Goal: Task Accomplishment & Management: Complete application form

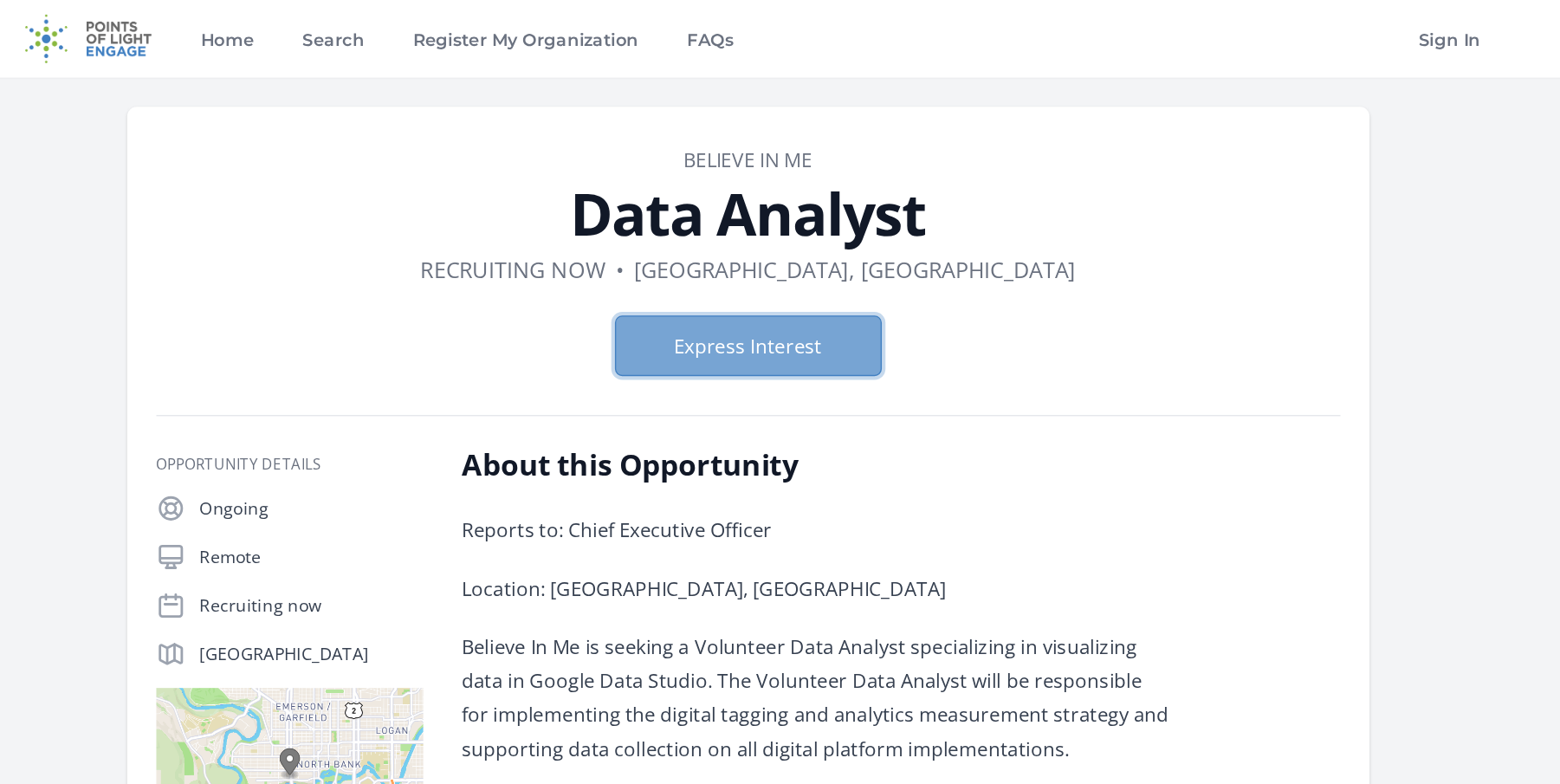
click at [743, 225] on button "Express Interest" at bounding box center [781, 247] width 191 height 43
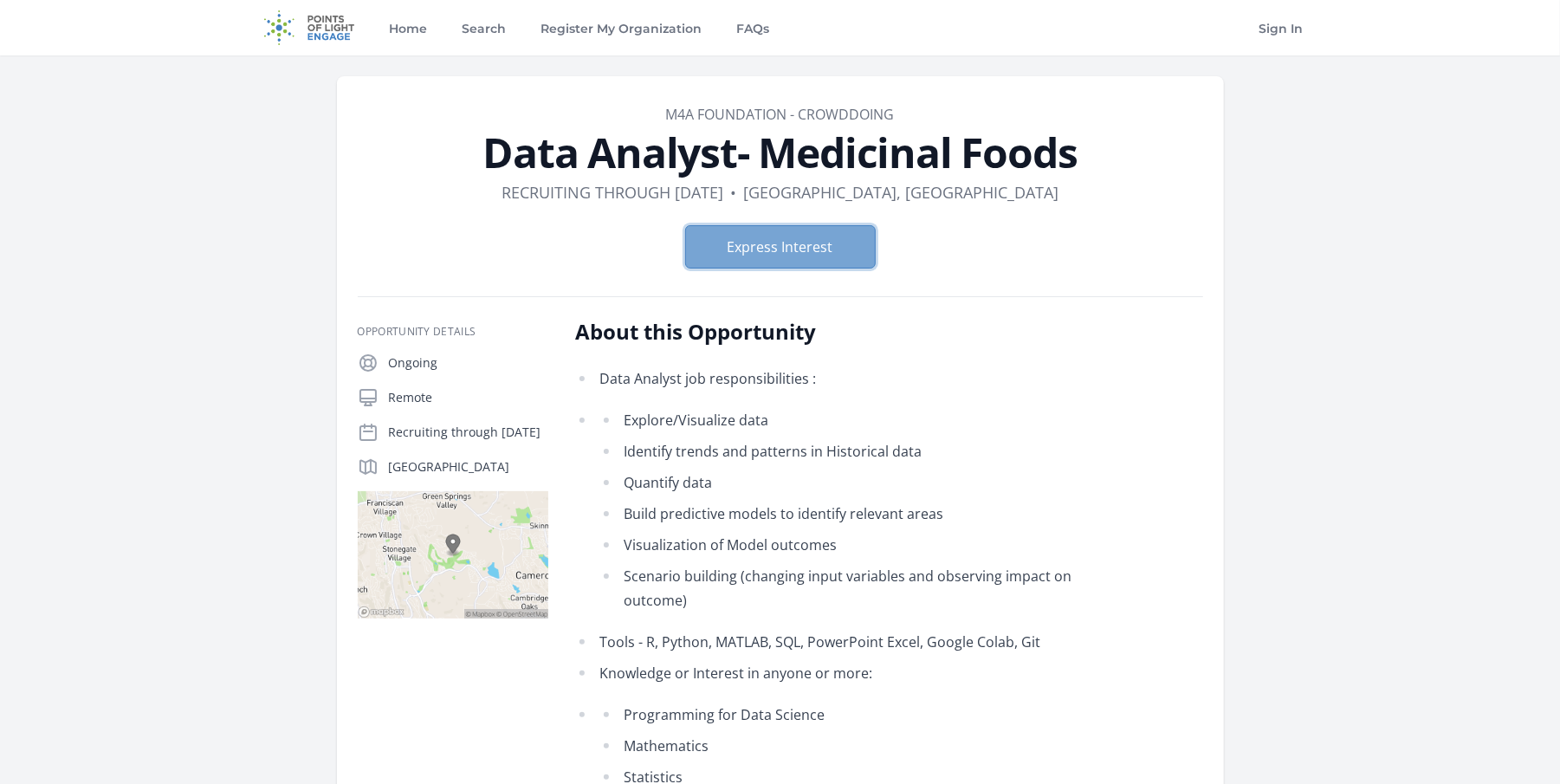
click at [785, 225] on button "Express Interest" at bounding box center [781, 247] width 191 height 43
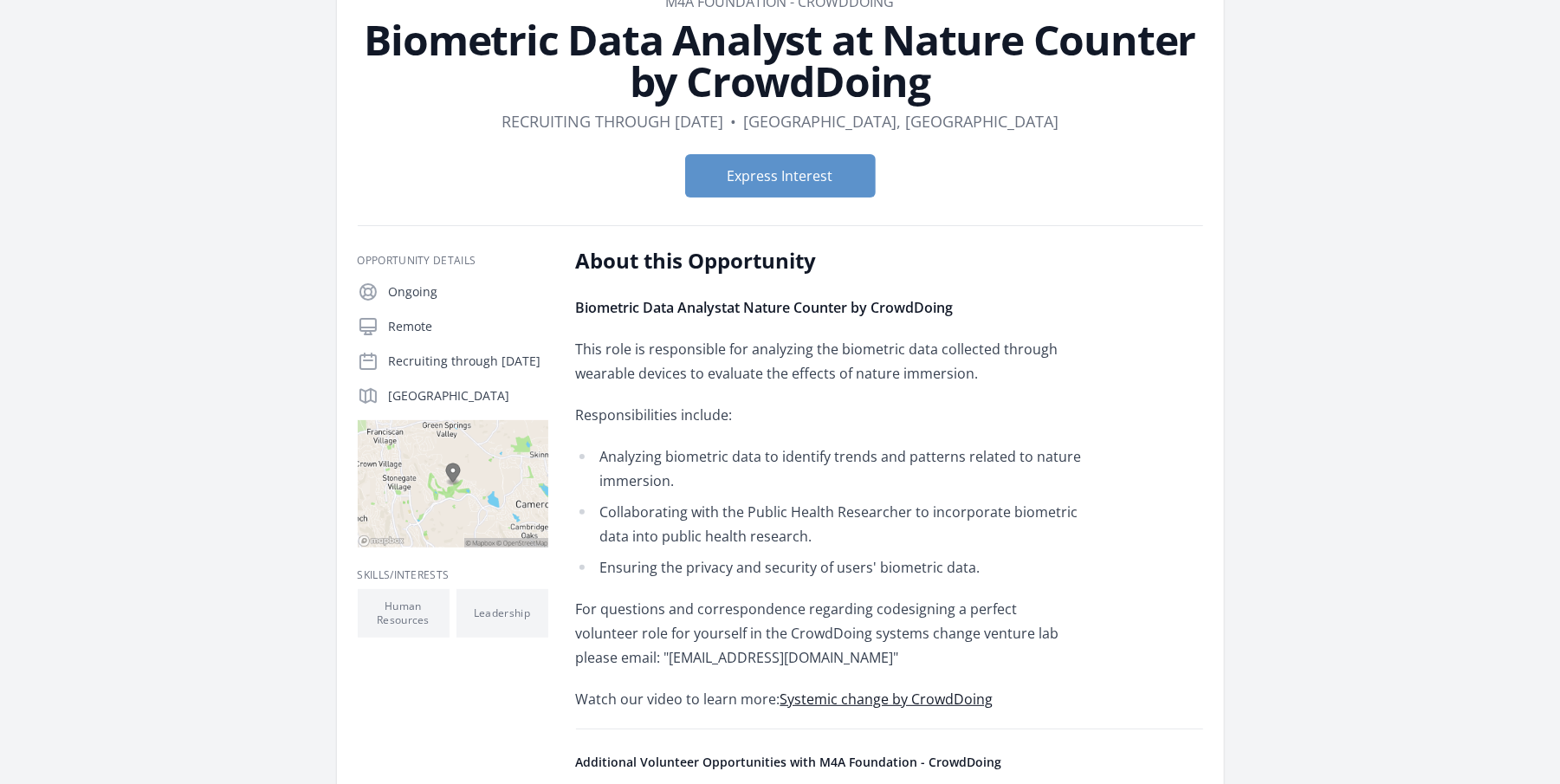
scroll to position [114, 0]
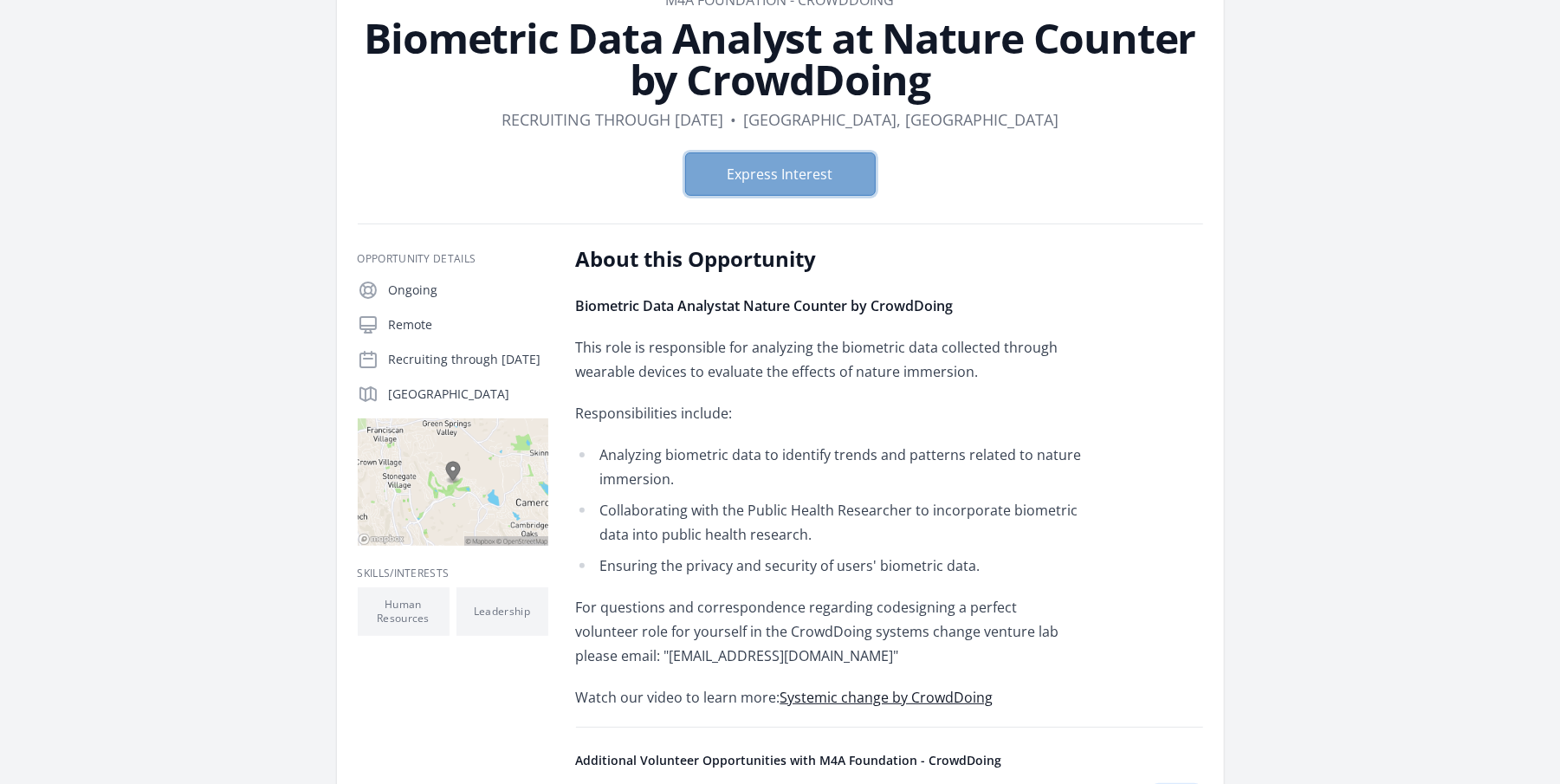
click at [809, 153] on button "Express Interest" at bounding box center [781, 174] width 191 height 43
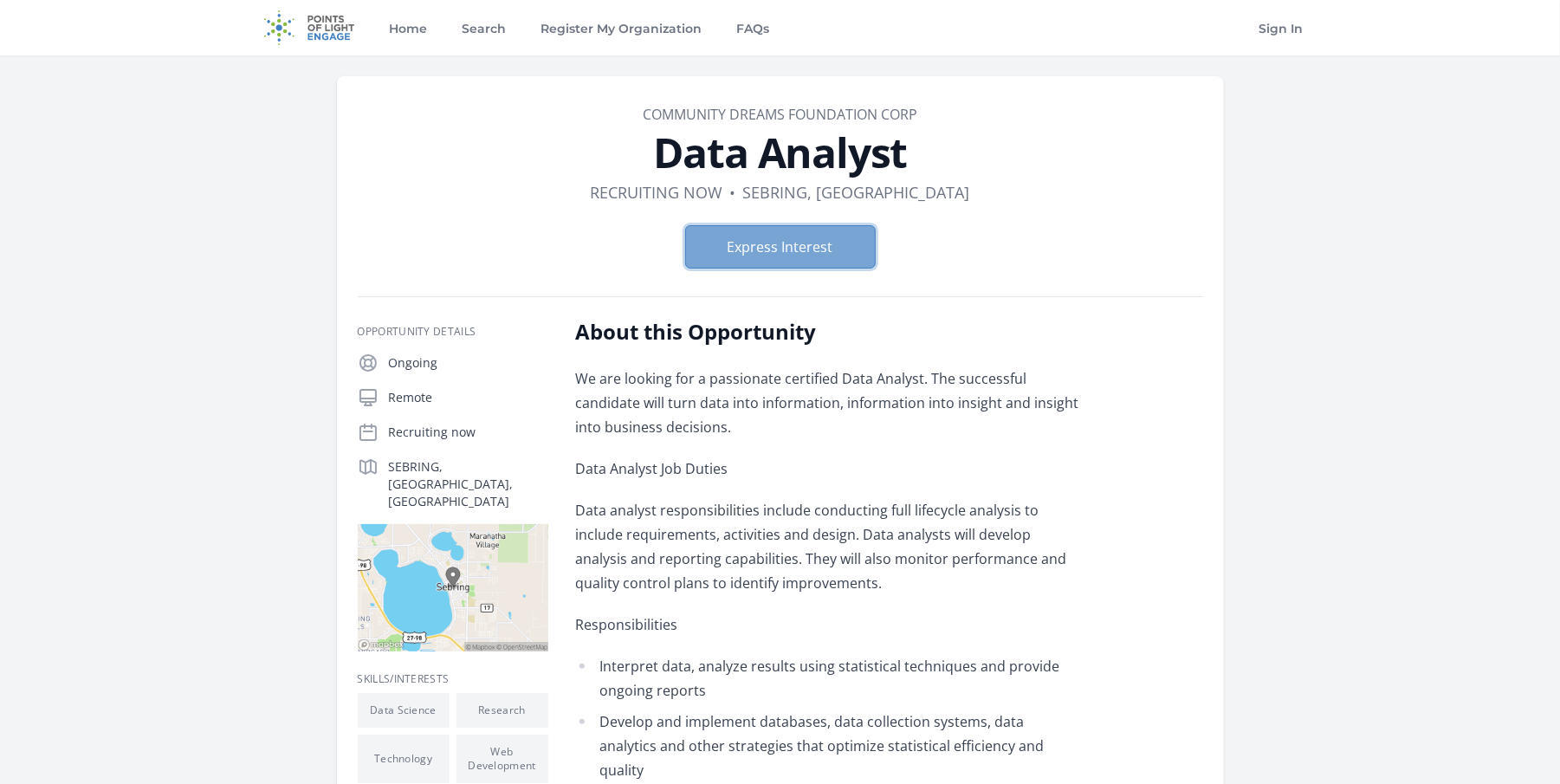
click at [775, 225] on button "Express Interest" at bounding box center [781, 247] width 191 height 43
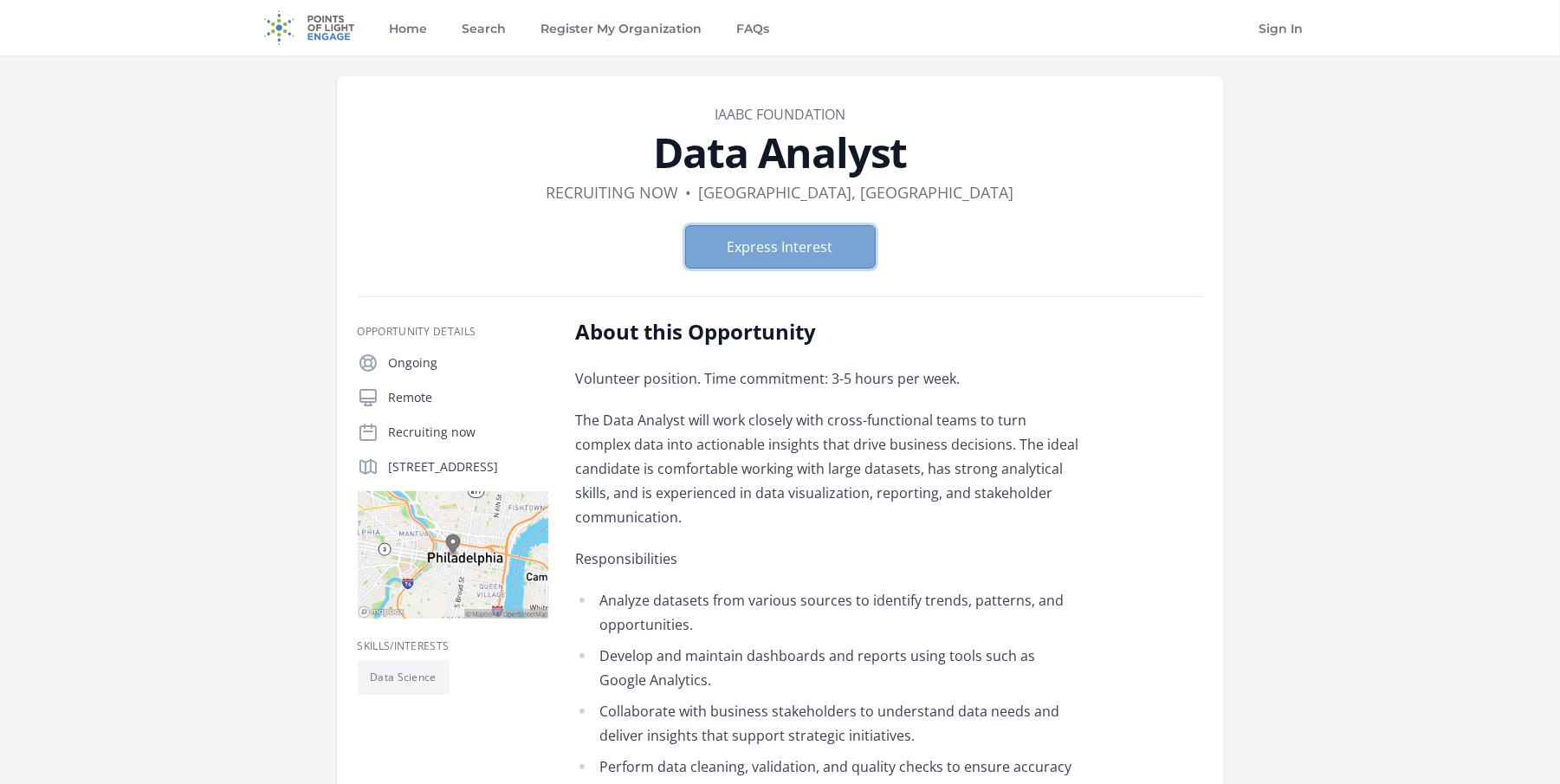
click at [788, 225] on button "Express Interest" at bounding box center [781, 247] width 191 height 43
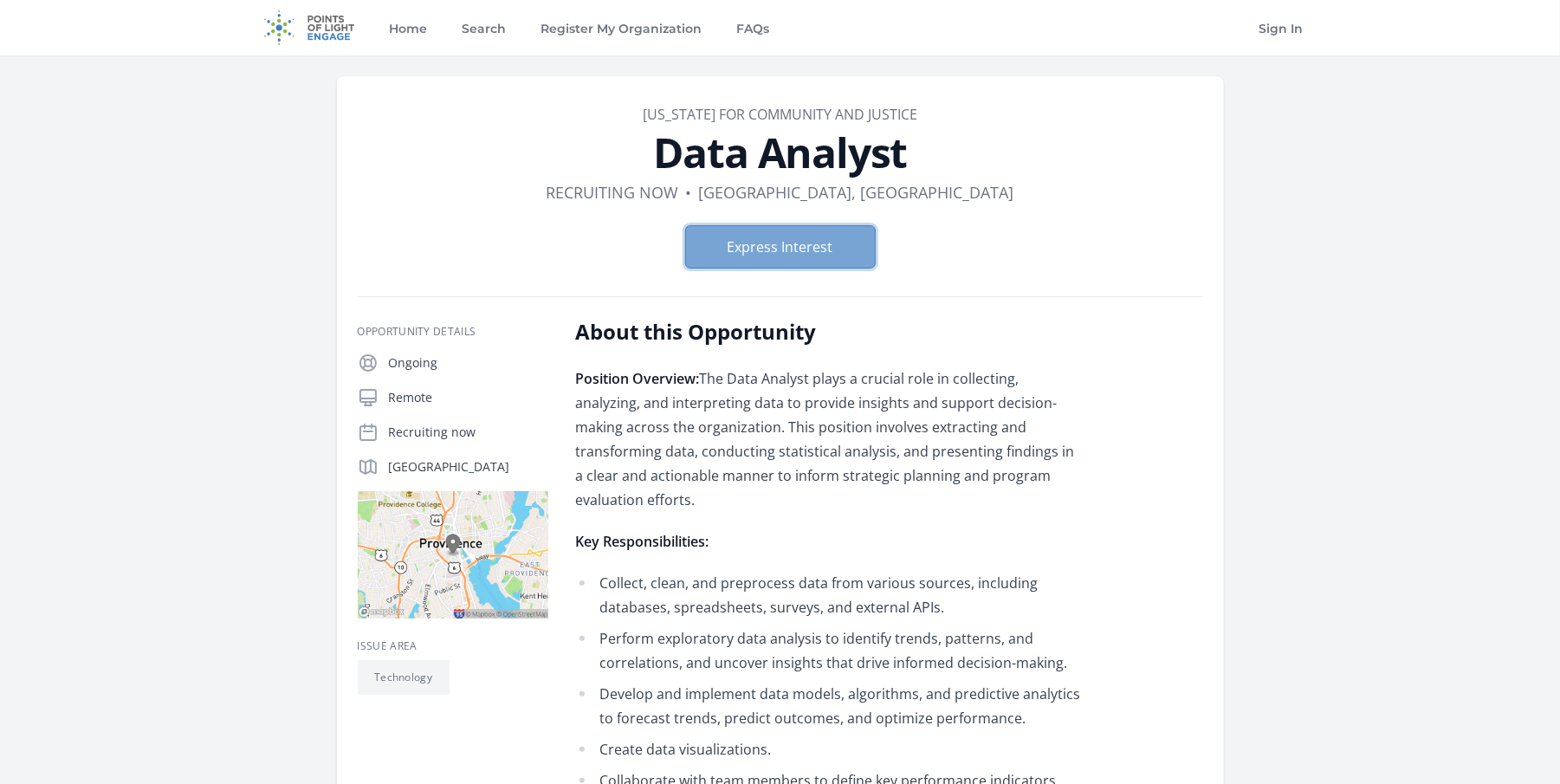
click at [782, 225] on button "Express Interest" at bounding box center [781, 247] width 191 height 43
click at [820, 225] on button "Express Interest" at bounding box center [781, 247] width 191 height 43
